Goal: Find specific page/section: Find specific page/section

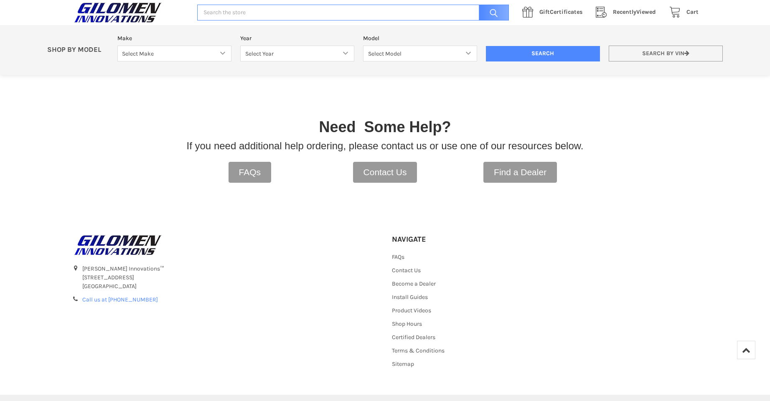
click at [639, 55] on link "Search by VIN" at bounding box center [666, 54] width 114 height 16
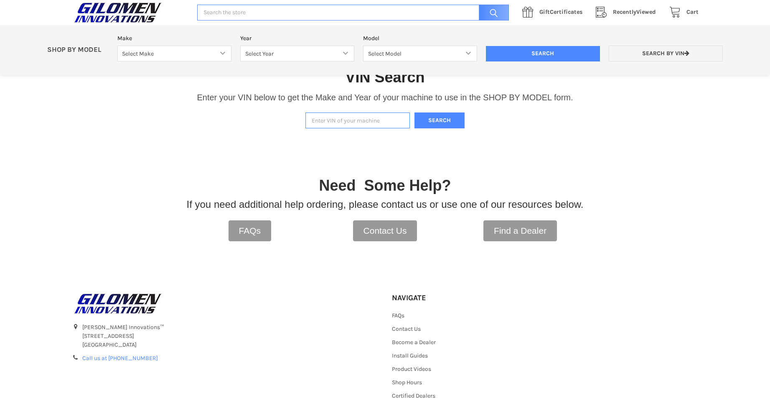
click at [316, 120] on input "Enter VIN of your machine" at bounding box center [357, 120] width 104 height 16
type input "[US_VEHICLE_IDENTIFICATION_NUMBER]"
click at [448, 117] on button "Search" at bounding box center [439, 120] width 50 height 16
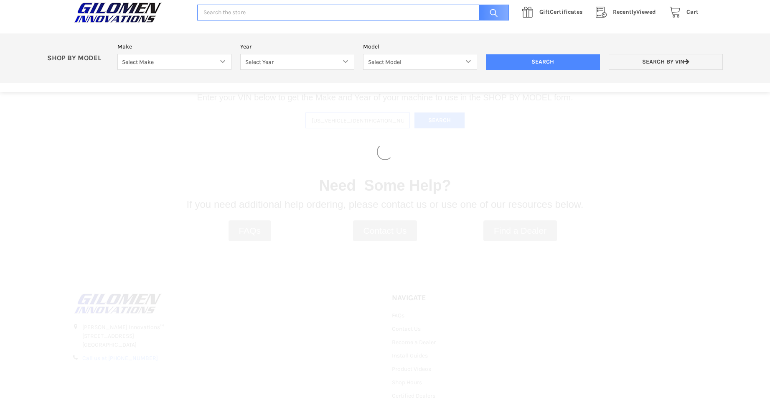
select select "353"
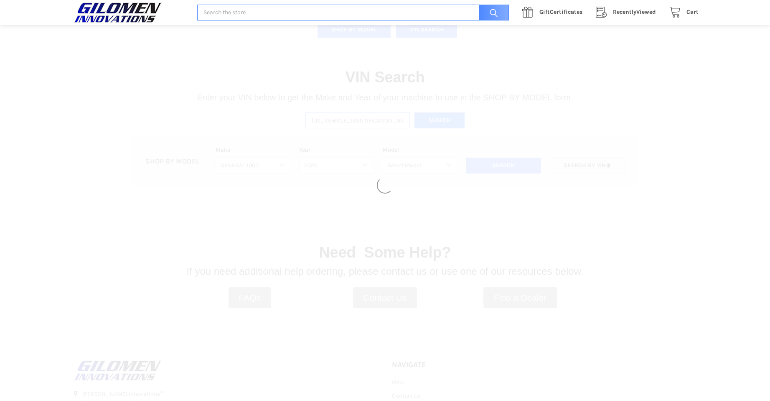
select select "376"
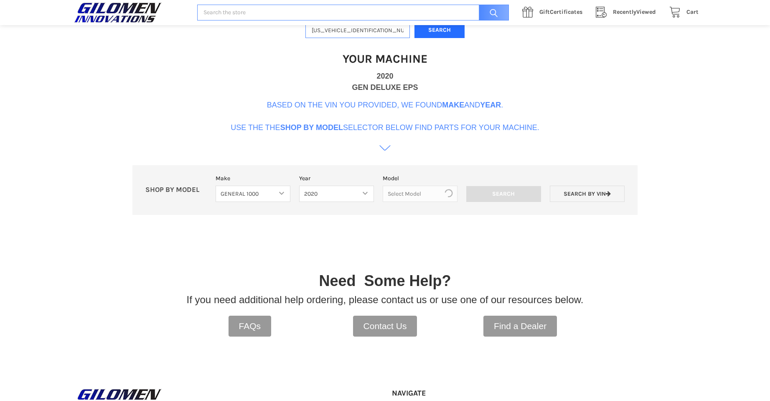
scroll to position [256, 0]
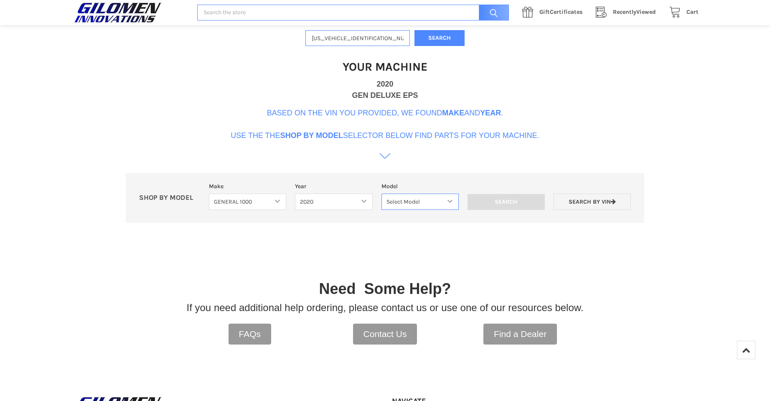
click at [451, 203] on select "Select Model General 1000 General 4 1000 General XP 1000 General XP 4 1000" at bounding box center [419, 201] width 77 height 16
select select "377"
click at [381, 193] on select "Select Model General 1000 General 4 1000 General XP 1000 General XP 4 1000" at bounding box center [419, 201] width 77 height 16
click at [504, 195] on input "Search" at bounding box center [505, 202] width 77 height 16
